Goal: Task Accomplishment & Management: Complete application form

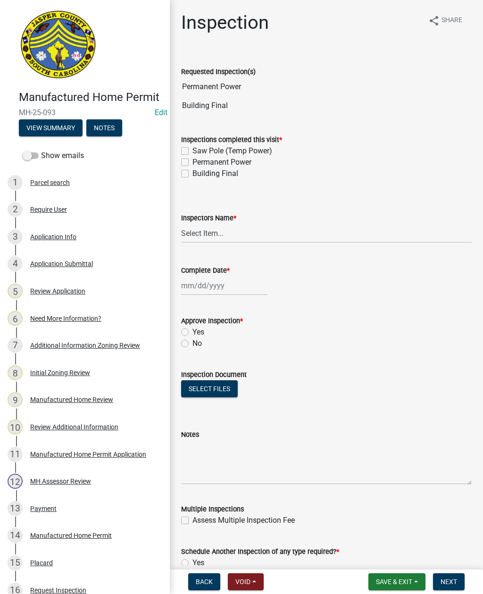
click at [193, 165] on label "Permanent Power" at bounding box center [222, 162] width 59 height 11
click at [193, 163] on input "Permanent Power" at bounding box center [196, 160] width 6 height 6
checkbox input "true"
checkbox input "false"
checkbox input "true"
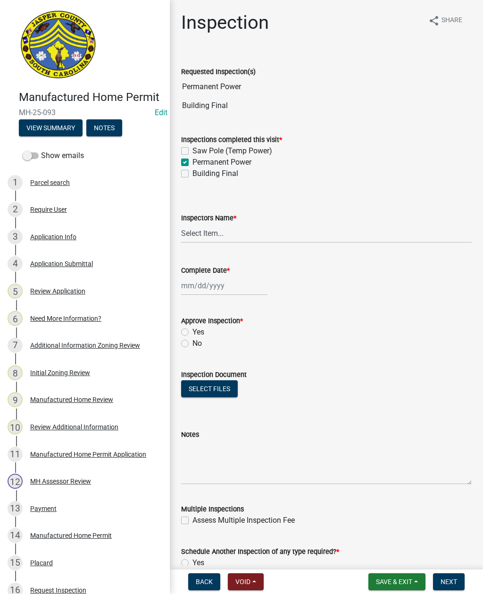
click at [193, 176] on label "Building Final" at bounding box center [216, 173] width 46 height 11
click at [193, 174] on input "Building Final" at bounding box center [196, 171] width 6 height 6
checkbox input "true"
checkbox input "false"
checkbox input "true"
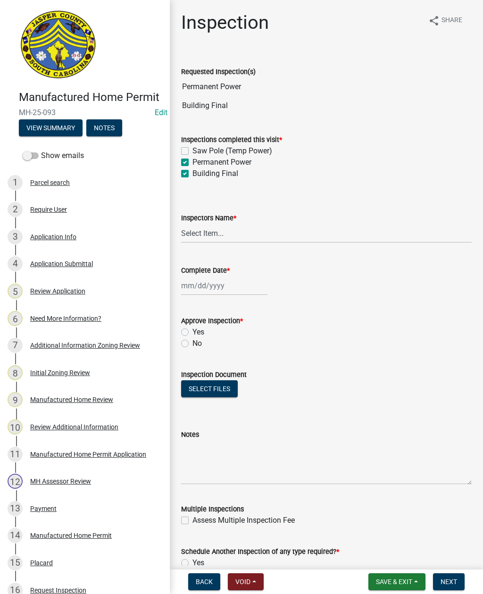
checkbox input "true"
click at [230, 234] on select "Select Item... [EMAIL_ADDRESS][DOMAIN_NAME] ([PERSON_NAME] ) rcampbell ([PERSON…" at bounding box center [326, 233] width 291 height 19
select select "2d9ba1e5-2fdd-4b15-98d0-073dcbeb5880"
click at [214, 283] on div at bounding box center [224, 285] width 86 height 19
select select "10"
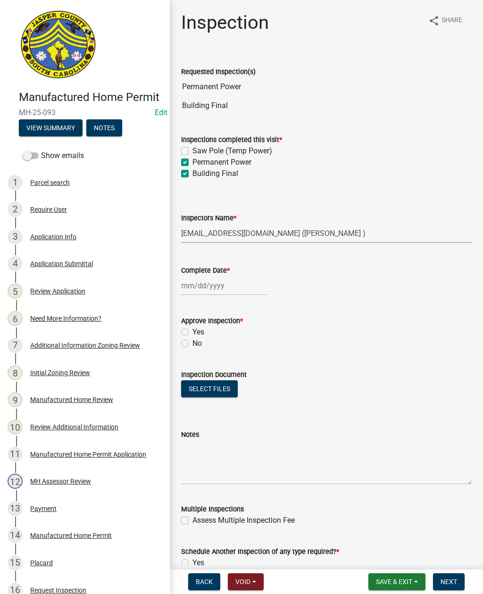
select select "2025"
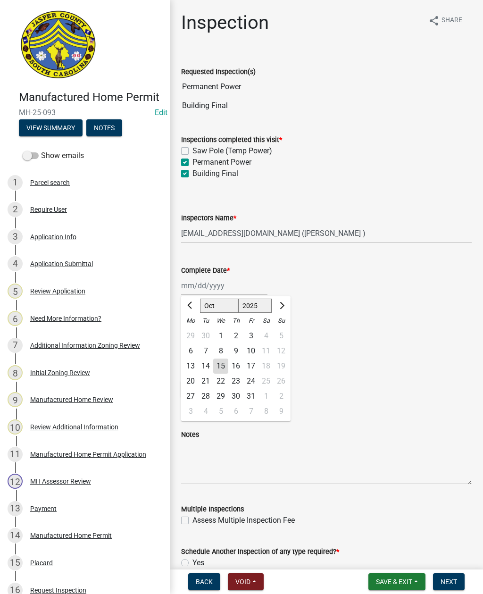
click at [221, 371] on div "15" at bounding box center [220, 366] width 15 height 15
type input "[DATE]"
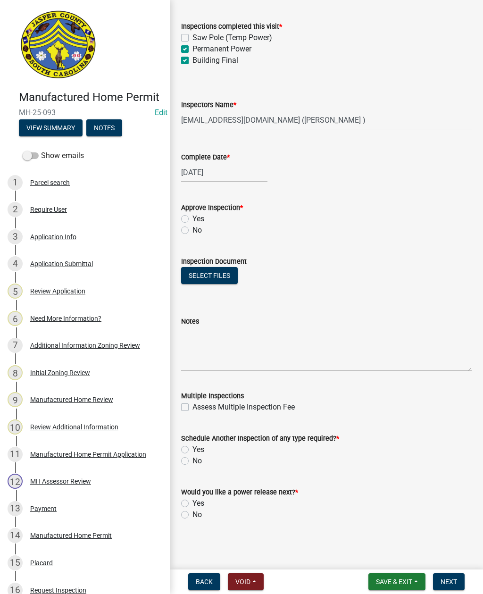
scroll to position [113, 0]
click at [193, 220] on label "Yes" at bounding box center [199, 218] width 12 height 11
click at [193, 219] on input "Yes" at bounding box center [196, 216] width 6 height 6
radio input "true"
click at [193, 461] on label "No" at bounding box center [197, 460] width 9 height 11
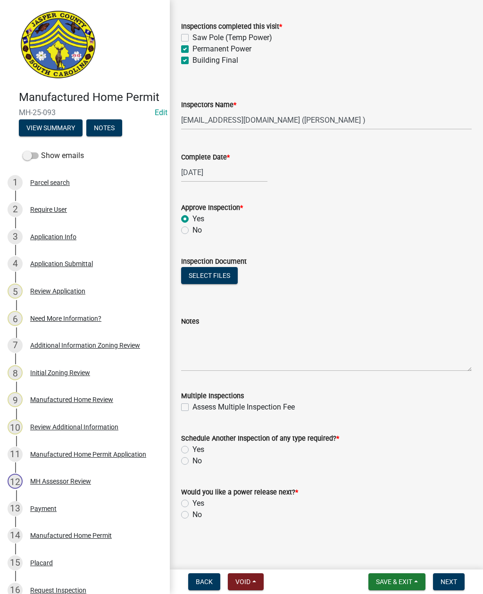
click at [193, 461] on input "No" at bounding box center [196, 458] width 6 height 6
radio input "true"
click at [193, 517] on label "No" at bounding box center [197, 514] width 9 height 11
click at [193, 515] on input "No" at bounding box center [196, 512] width 6 height 6
radio input "true"
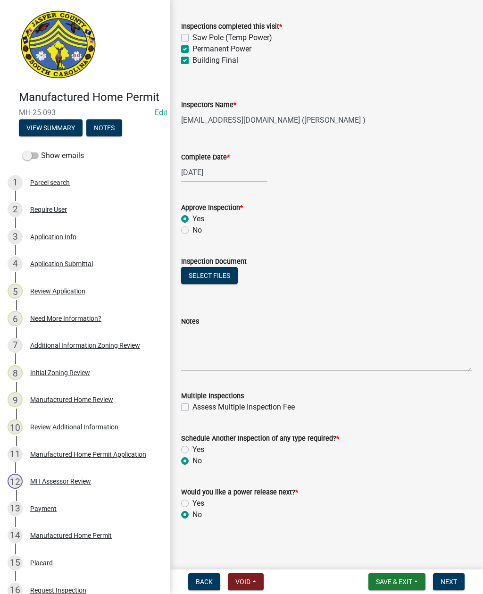
click at [193, 503] on label "Yes" at bounding box center [199, 503] width 12 height 11
click at [193, 503] on input "Yes" at bounding box center [196, 501] width 6 height 6
radio input "true"
click at [451, 581] on span "Next" at bounding box center [449, 582] width 17 height 8
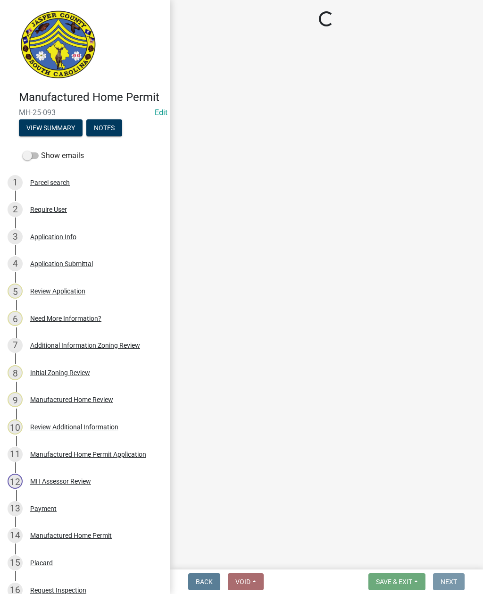
scroll to position [0, 0]
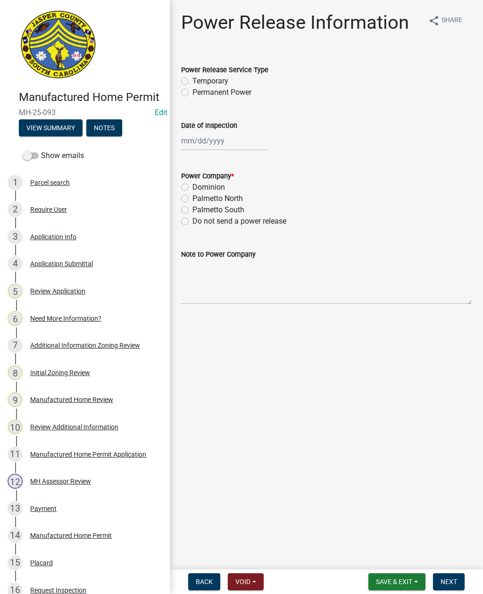
click at [193, 96] on label "Permanent Power" at bounding box center [222, 92] width 59 height 11
click at [193, 93] on input "Permanent Power" at bounding box center [196, 90] width 6 height 6
radio input "true"
click at [210, 146] on div at bounding box center [224, 140] width 86 height 19
select select "10"
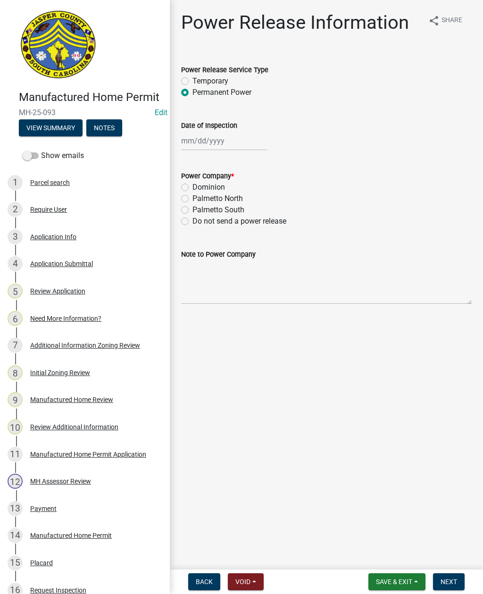
select select "2025"
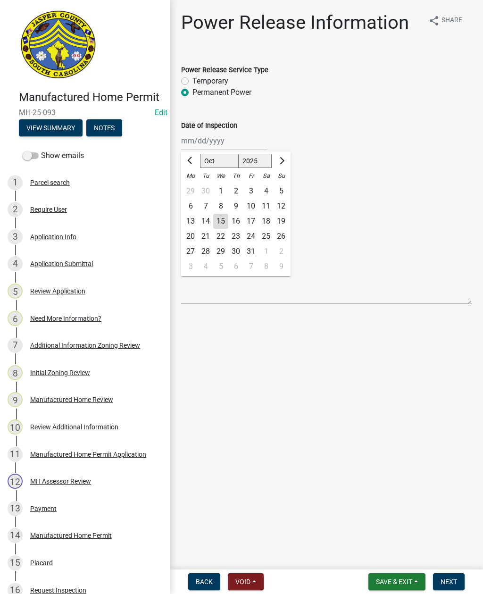
click at [221, 223] on div "15" at bounding box center [220, 221] width 15 height 15
type input "[DATE]"
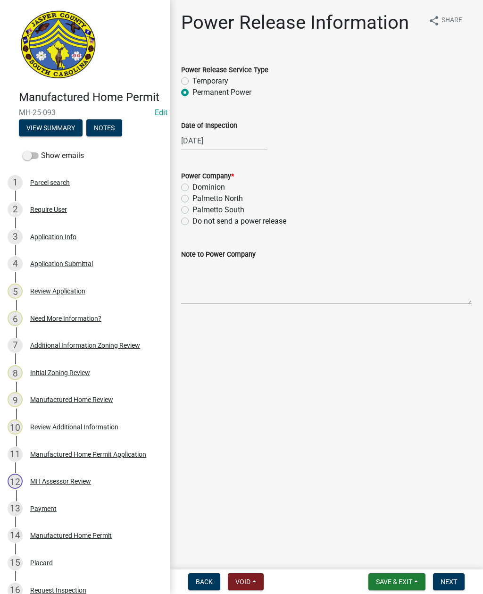
click at [193, 185] on label "Dominion" at bounding box center [209, 187] width 33 height 11
click at [193, 185] on input "Dominion" at bounding box center [196, 185] width 6 height 6
radio input "true"
click at [239, 285] on textarea "Note to Power Company" at bounding box center [326, 282] width 291 height 44
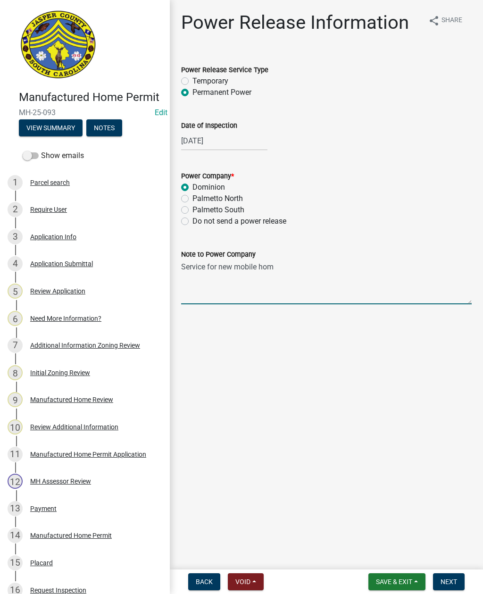
type textarea "Service for new mobile home"
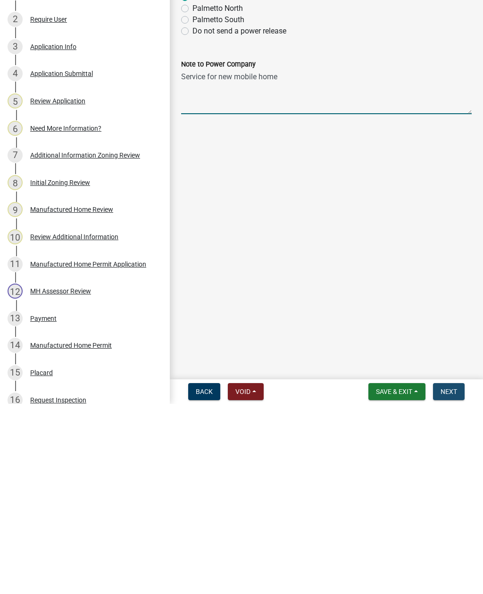
click at [454, 578] on span "Next" at bounding box center [449, 582] width 17 height 8
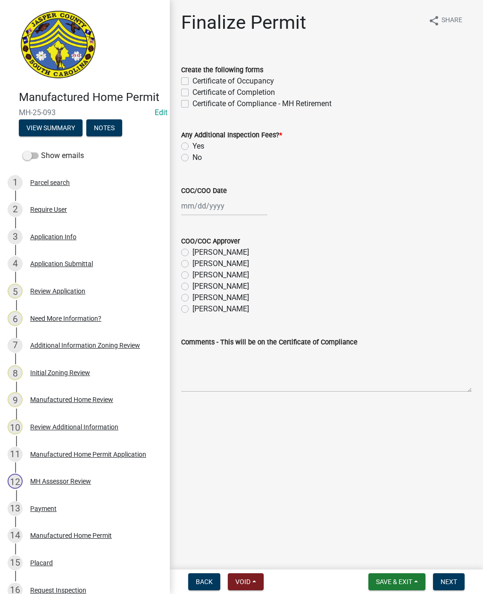
click at [193, 80] on label "Certificate of Occupancy" at bounding box center [234, 80] width 82 height 11
click at [193, 80] on input "Certificate of Occupancy" at bounding box center [196, 78] width 6 height 6
checkbox input "true"
checkbox input "false"
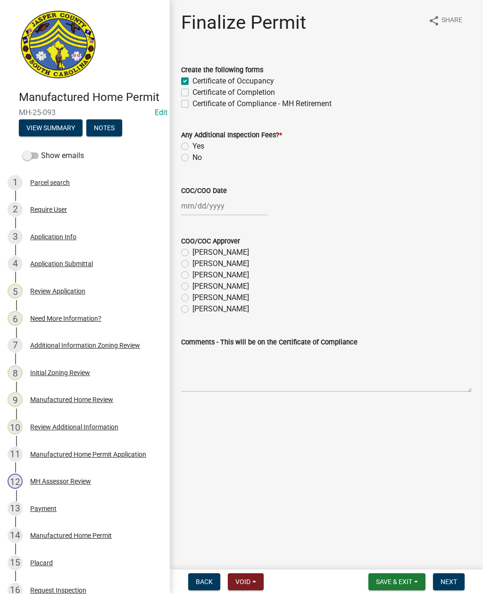
click at [193, 160] on label "No" at bounding box center [197, 157] width 9 height 11
click at [193, 158] on input "No" at bounding box center [196, 155] width 6 height 6
radio input "true"
click at [202, 210] on div at bounding box center [224, 205] width 86 height 19
select select "10"
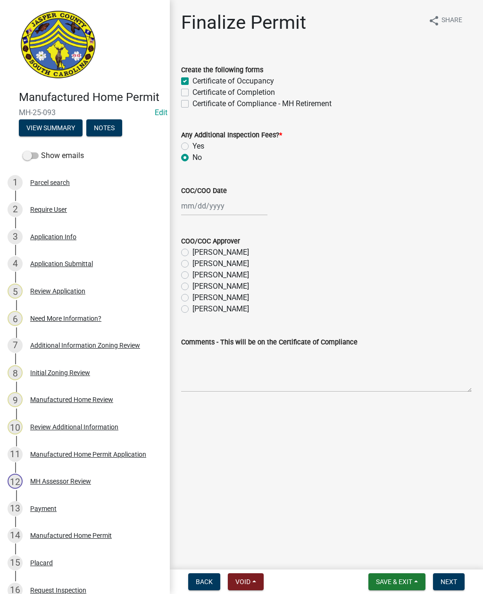
select select "2025"
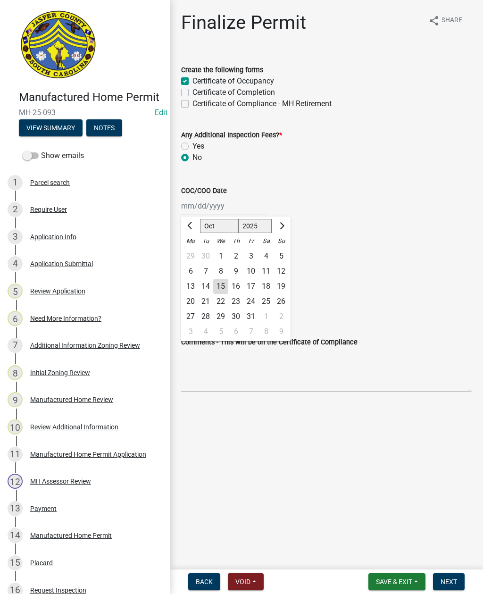
click at [226, 291] on div "15" at bounding box center [220, 286] width 15 height 15
type input "[DATE]"
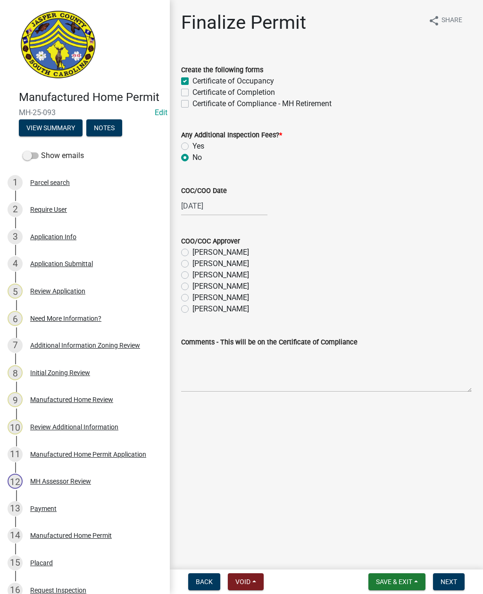
click at [193, 301] on label "[PERSON_NAME]" at bounding box center [221, 297] width 57 height 11
click at [193, 298] on input "[PERSON_NAME]" at bounding box center [196, 295] width 6 height 6
radio input "true"
click at [452, 580] on span "Next" at bounding box center [449, 582] width 17 height 8
